Goal: Task Accomplishment & Management: Complete application form

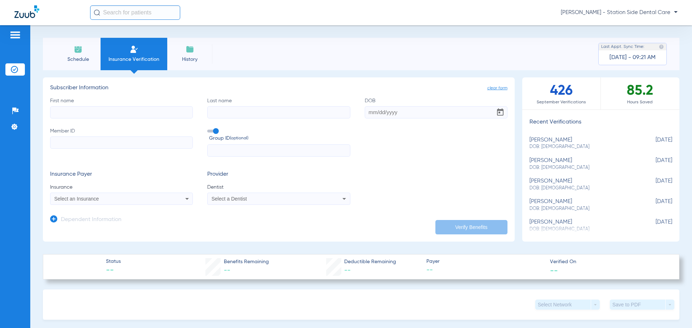
click at [100, 113] on input "First name" at bounding box center [121, 112] width 143 height 12
click at [143, 107] on input "First name Required" at bounding box center [121, 112] width 143 height 12
type input "[PERSON_NAME]"
click at [244, 113] on input "Last name" at bounding box center [278, 112] width 143 height 12
type input "[PERSON_NAME]"
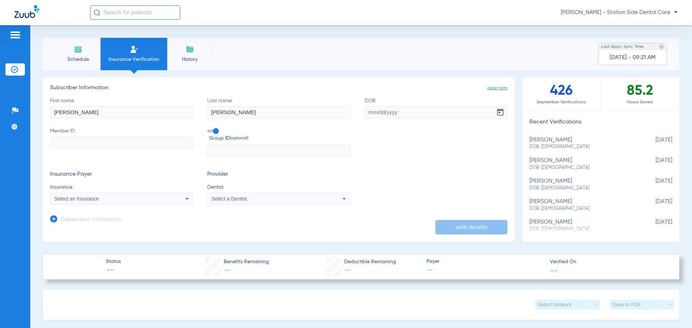
click at [365, 111] on input "DOB" at bounding box center [436, 112] width 143 height 12
type input "[DATE]"
click at [181, 140] on input "Member ID" at bounding box center [121, 143] width 143 height 12
paste input "020319189"
type input "020319189"
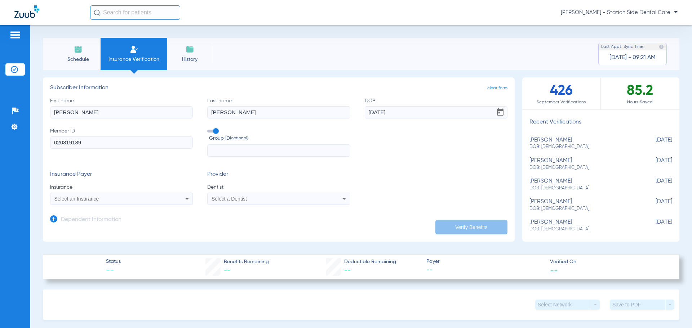
click at [186, 199] on icon at bounding box center [187, 199] width 4 height 2
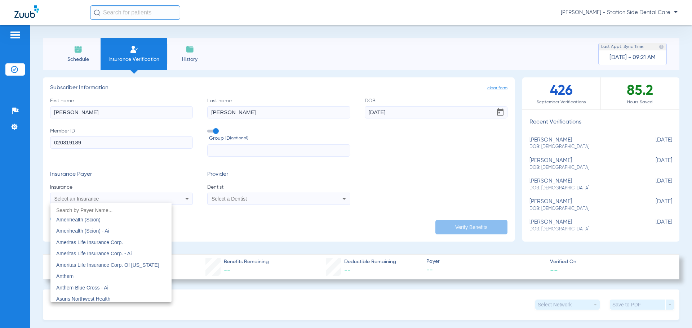
scroll to position [252, 0]
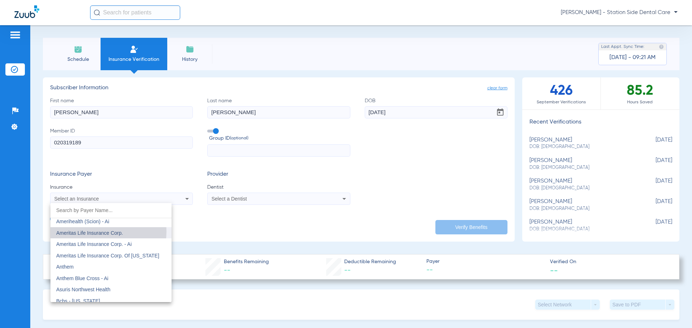
click at [100, 232] on span "Ameritas Life Insurance Corp." at bounding box center [89, 233] width 67 height 6
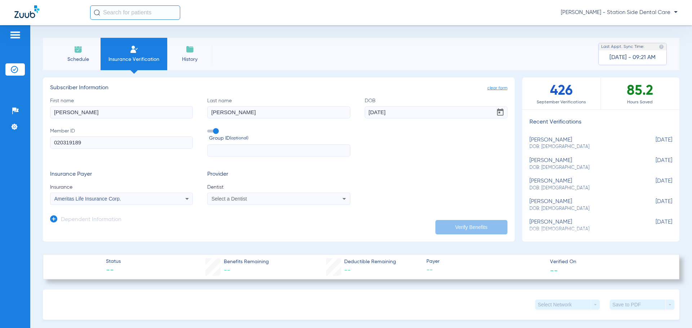
click at [265, 201] on div "Select a Dentist" at bounding box center [265, 198] width 108 height 5
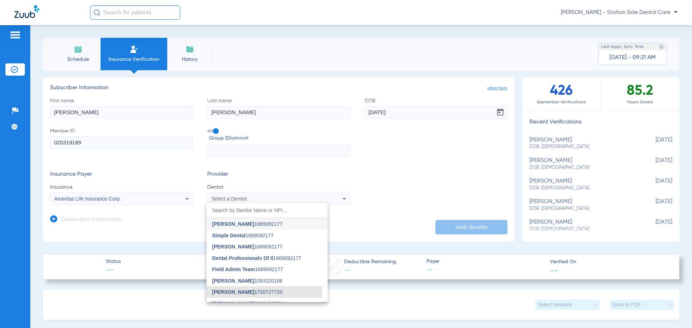
click at [237, 290] on span "[PERSON_NAME]" at bounding box center [233, 292] width 42 height 6
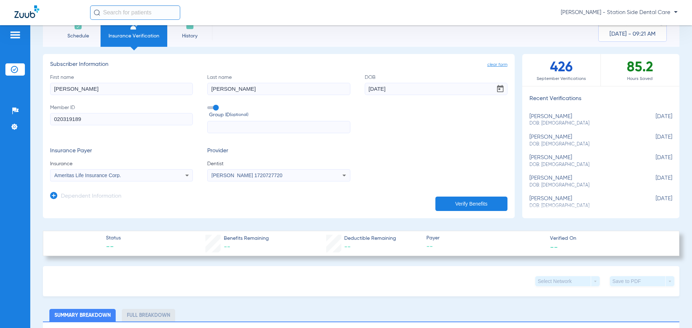
scroll to position [36, 0]
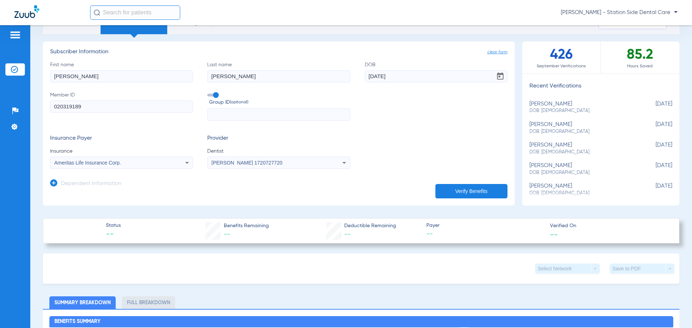
click at [232, 110] on input "text" at bounding box center [278, 114] width 143 height 12
paste input "10637351"
type input "10637351"
drag, startPoint x: 368, startPoint y: 142, endPoint x: 378, endPoint y: 144, distance: 10.3
click at [368, 141] on div "Insurance Payer Insurance Ameritas Life Insurance Corp. Provider Dentist [PERSO…" at bounding box center [278, 152] width 457 height 34
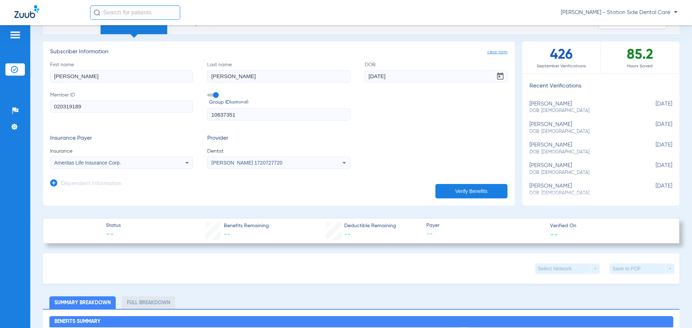
click at [453, 191] on button "Verify Benefits" at bounding box center [471, 191] width 72 height 14
click at [93, 183] on h3 "Dependent Information" at bounding box center [91, 183] width 61 height 7
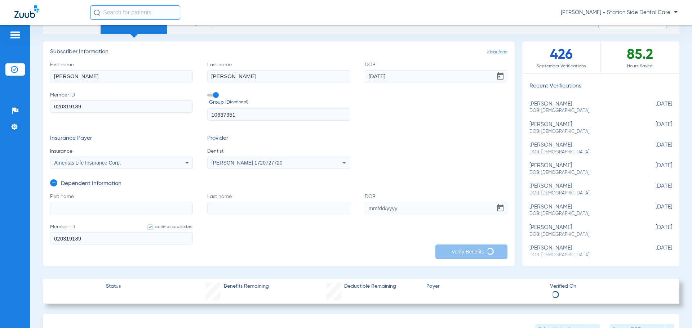
click at [90, 209] on input "First name" at bounding box center [121, 208] width 143 height 12
type input "[PERSON_NAME]"
click at [264, 205] on input "Last name" at bounding box center [278, 208] width 143 height 12
type input "balbueba"
click at [366, 208] on input "DOB" at bounding box center [436, 208] width 143 height 12
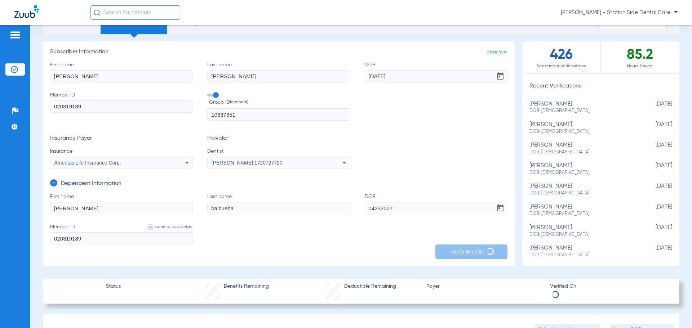
type input "[DATE]"
drag, startPoint x: 356, startPoint y: 233, endPoint x: 366, endPoint y: 239, distance: 12.2
click at [358, 235] on form "First name [PERSON_NAME] Last name [PERSON_NAME] DOB [DEMOGRAPHIC_DATA] Member …" at bounding box center [278, 223] width 457 height 61
click at [372, 238] on form "First name [PERSON_NAME] Last name [PERSON_NAME] DOB [DEMOGRAPHIC_DATA] Member …" at bounding box center [278, 223] width 457 height 61
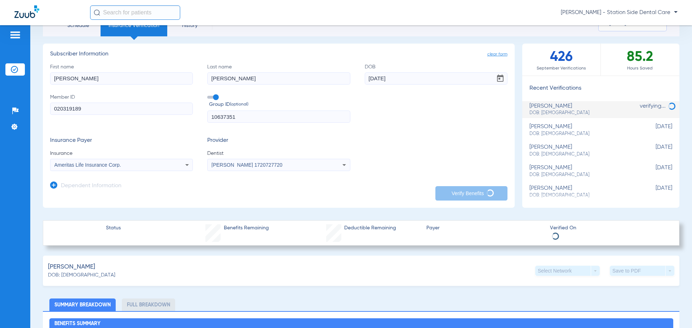
scroll to position [0, 0]
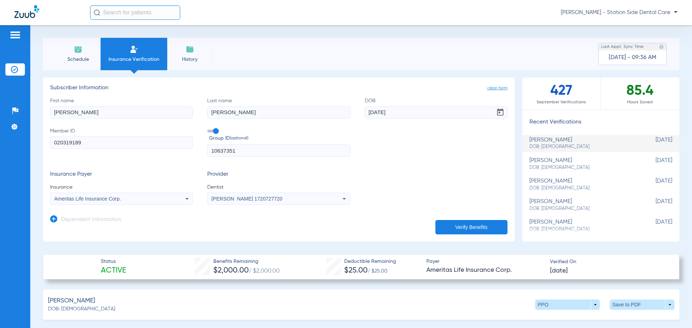
click at [469, 227] on button "Verify Benefits" at bounding box center [471, 227] width 72 height 14
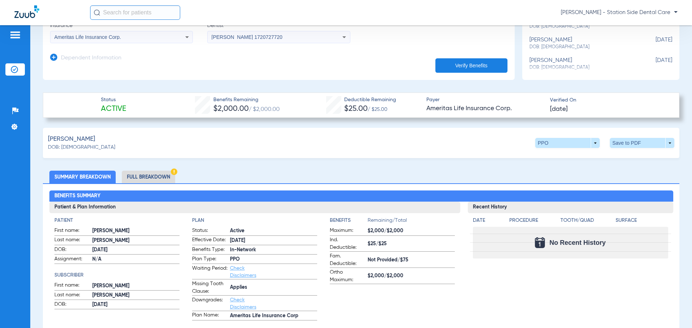
scroll to position [36, 0]
